Goal: Find contact information

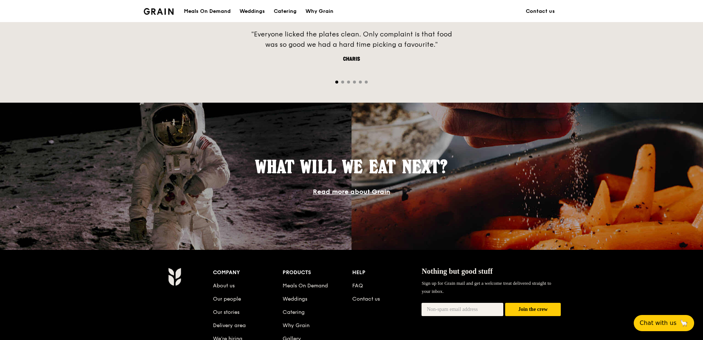
scroll to position [626, 0]
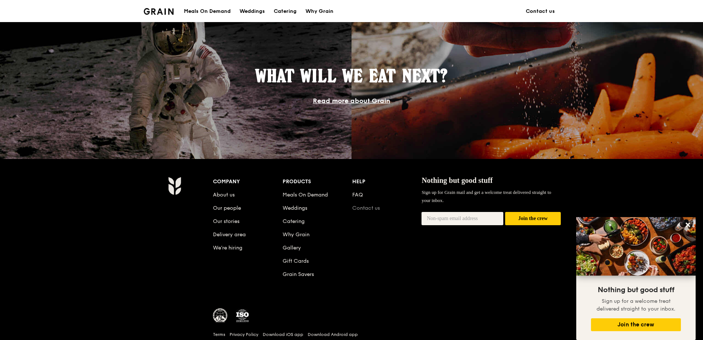
click at [368, 209] on link "Contact us" at bounding box center [366, 208] width 28 height 6
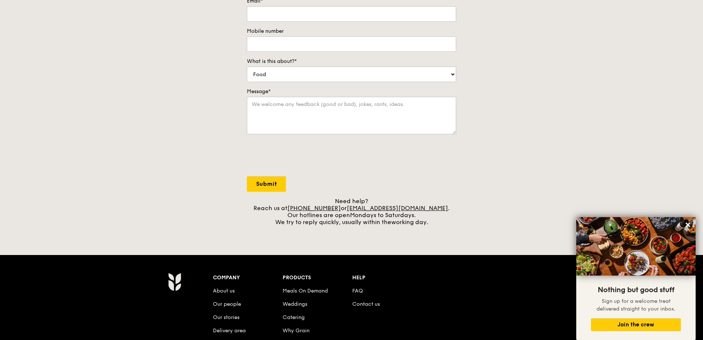
scroll to position [221, 0]
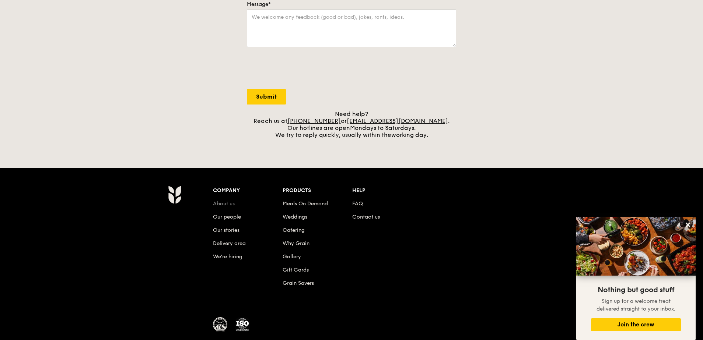
click at [228, 204] on link "About us" at bounding box center [224, 204] width 22 height 6
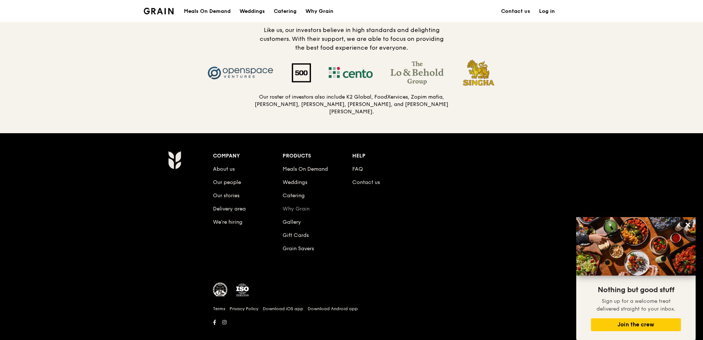
scroll to position [757, 0]
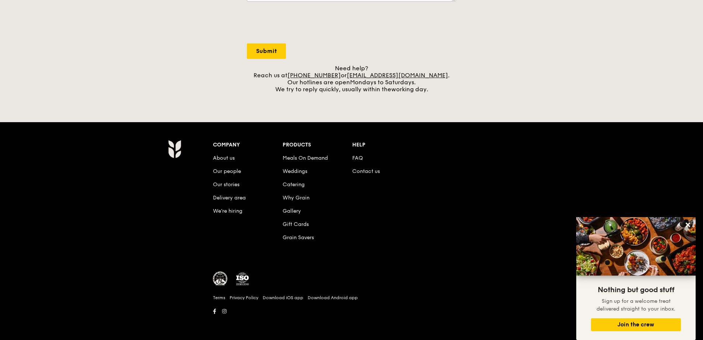
scroll to position [221, 0]
